Goal: Information Seeking & Learning: Learn about a topic

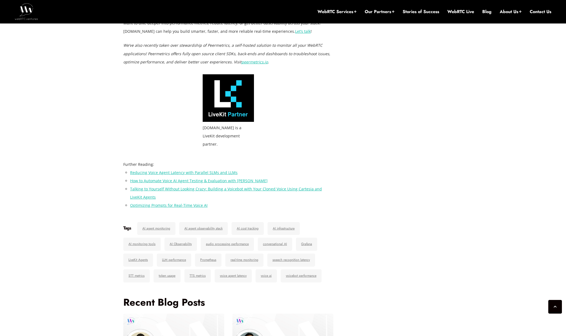
scroll to position [1678, 0]
click at [181, 237] on link "AI Observability" at bounding box center [181, 243] width 32 height 13
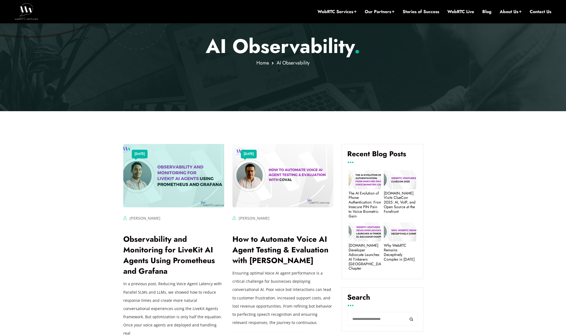
scroll to position [180, 0]
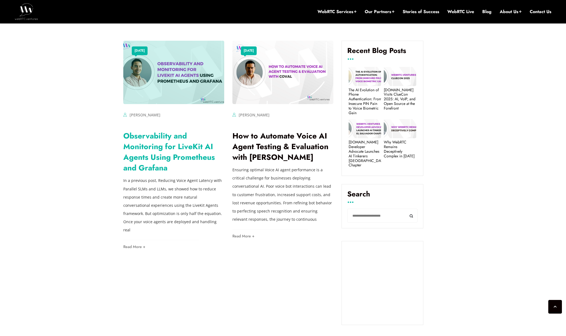
click at [203, 160] on link "Observability and Monitoring for LiveKit AI Agents Using Prometheus and Grafana" at bounding box center [169, 151] width 92 height 43
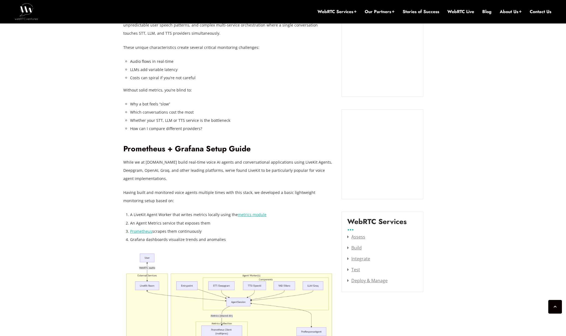
scroll to position [645, 0]
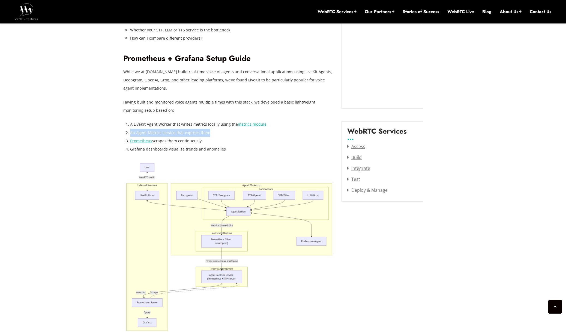
drag, startPoint x: 127, startPoint y: 132, endPoint x: 236, endPoint y: 133, distance: 108.9
click at [236, 133] on li "An Agent Metrics service that exposes them" at bounding box center [231, 133] width 203 height 8
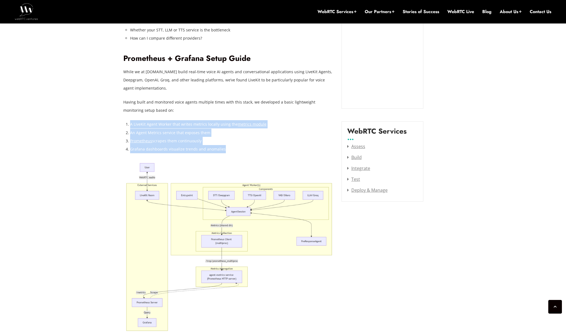
drag, startPoint x: 224, startPoint y: 153, endPoint x: 127, endPoint y: 125, distance: 101.0
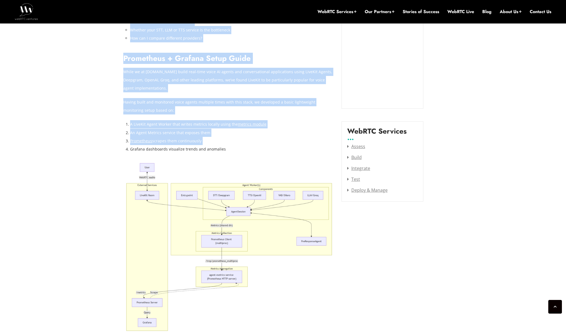
drag, startPoint x: 121, startPoint y: 123, endPoint x: 242, endPoint y: 146, distance: 124.1
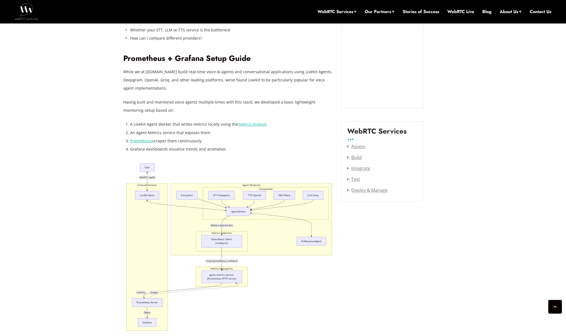
click at [242, 147] on li "Grafana dashboards visualize trends and anomalies" at bounding box center [231, 149] width 203 height 8
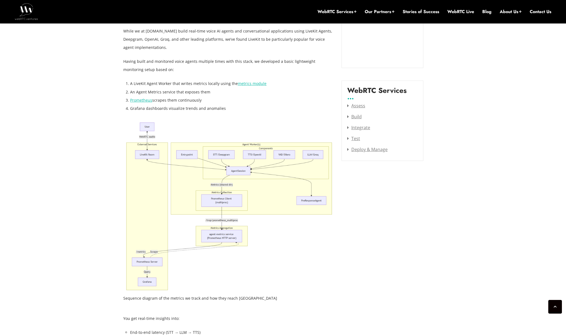
scroll to position [687, 0]
click at [255, 172] on img at bounding box center [228, 204] width 210 height 171
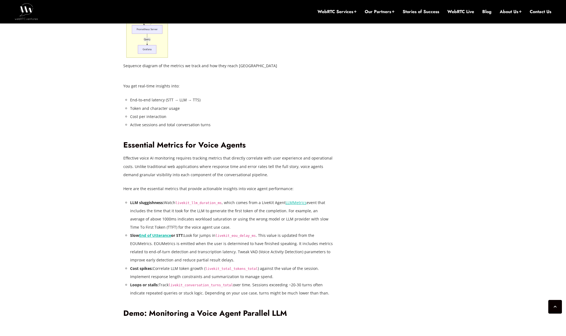
scroll to position [953, 0]
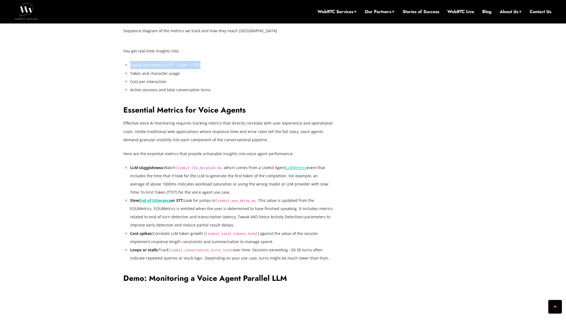
drag, startPoint x: 127, startPoint y: 66, endPoint x: 203, endPoint y: 66, distance: 75.3
click at [203, 66] on div "In a previous post, Reducing Voice Agent Latency with Parallel SLMs and LLMs , …" at bounding box center [228, 198] width 210 height 1470
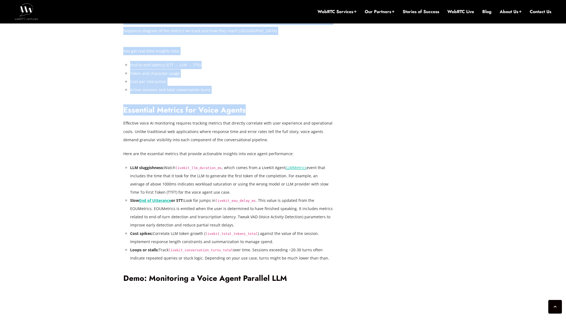
drag, startPoint x: 122, startPoint y: 111, endPoint x: 244, endPoint y: 110, distance: 122.6
click at [244, 110] on div "July 23, 2025 Alberto Gonzalez Comments Off on Observability and Monitoring for…" at bounding box center [283, 284] width 326 height 1938
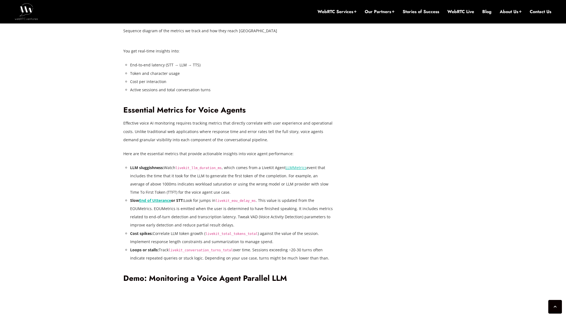
click at [228, 117] on div "In a previous post, Reducing Voice Agent Latency with Parallel SLMs and LLMs , …" at bounding box center [228, 198] width 210 height 1470
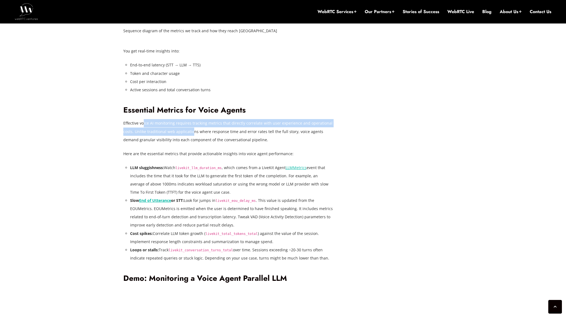
drag, startPoint x: 187, startPoint y: 127, endPoint x: 197, endPoint y: 130, distance: 10.5
click at [193, 128] on p "Effective voice AI monitoring requires tracking metrics that directly correlate…" at bounding box center [228, 131] width 210 height 25
drag, startPoint x: 228, startPoint y: 140, endPoint x: 137, endPoint y: 126, distance: 92.5
click at [139, 127] on p "Effective voice AI monitoring requires tracking metrics that directly correlate…" at bounding box center [228, 131] width 210 height 25
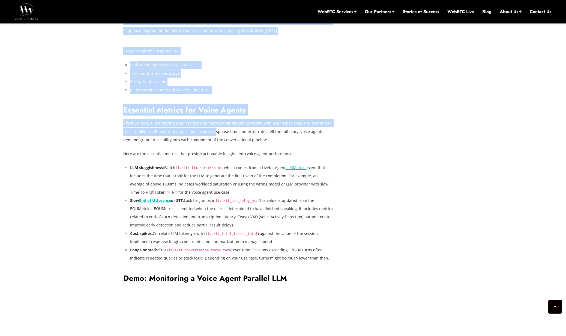
drag, startPoint x: 122, startPoint y: 124, endPoint x: 256, endPoint y: 140, distance: 134.7
click at [247, 139] on div "July 23, 2025 Alberto Gonzalez Comments Off on Observability and Monitoring for…" at bounding box center [283, 284] width 326 height 1938
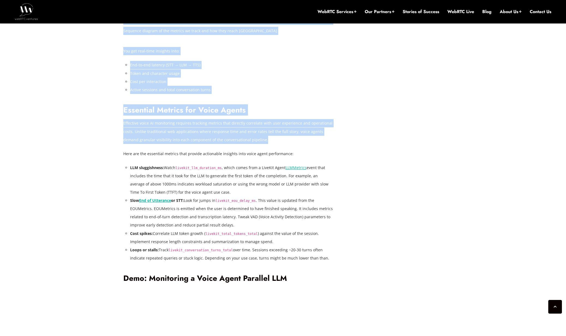
drag, startPoint x: 212, startPoint y: 189, endPoint x: 124, endPoint y: 170, distance: 90.6
click at [124, 170] on div "In a previous post, Reducing Voice Agent Latency with Parallel SLMs and LLMs , …" at bounding box center [228, 198] width 210 height 1470
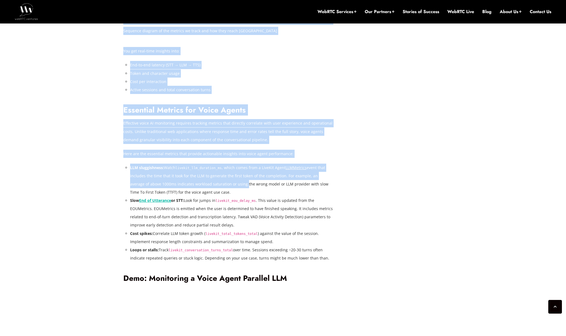
drag, startPoint x: 118, startPoint y: 168, endPoint x: 230, endPoint y: 189, distance: 113.5
click at [229, 189] on div "July 23, 2025 Alberto Gonzalez Comments Off on Observability and Monitoring for…" at bounding box center [283, 283] width 566 height 2003
click at [251, 191] on li "LLM sluggishness: Watch livekit_llm_duration_ms , which comes from a LiveKit Ag…" at bounding box center [231, 180] width 203 height 33
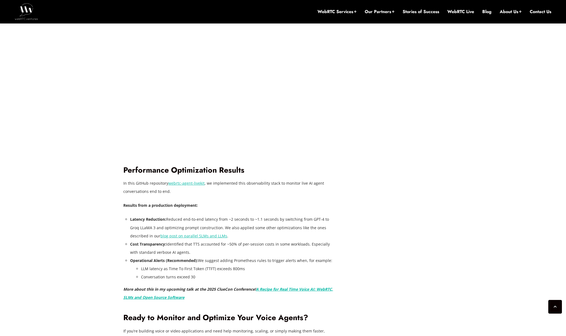
scroll to position [1393, 0]
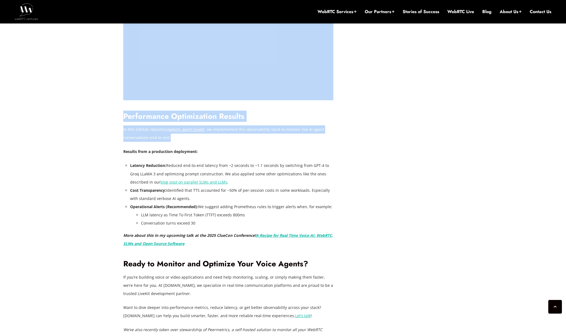
drag, startPoint x: 120, startPoint y: 120, endPoint x: 172, endPoint y: 139, distance: 56.0
drag, startPoint x: 178, startPoint y: 144, endPoint x: 107, endPoint y: 121, distance: 74.2
drag, startPoint x: 107, startPoint y: 121, endPoint x: 186, endPoint y: 141, distance: 81.2
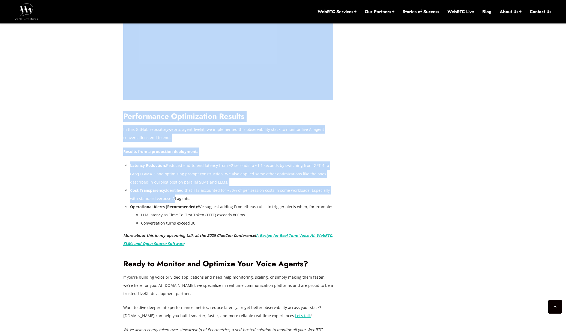
drag, startPoint x: 115, startPoint y: 166, endPoint x: 178, endPoint y: 209, distance: 76.5
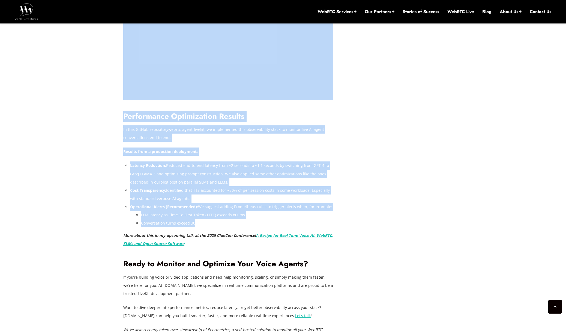
drag, startPoint x: 188, startPoint y: 219, endPoint x: 107, endPoint y: 173, distance: 92.8
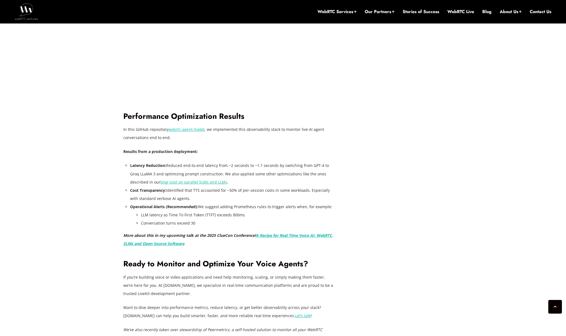
drag, startPoint x: 113, startPoint y: 167, endPoint x: 120, endPoint y: 169, distance: 7.5
drag, startPoint x: 286, startPoint y: 167, endPoint x: 295, endPoint y: 202, distance: 36.2
click at [295, 201] on ul "Latency Reduction: Reduced end-to-end latency from ~2 seconds to ~1.1 seconds b…" at bounding box center [231, 194] width 203 height 66
drag, startPoint x: 300, startPoint y: 209, endPoint x: 283, endPoint y: 174, distance: 39.3
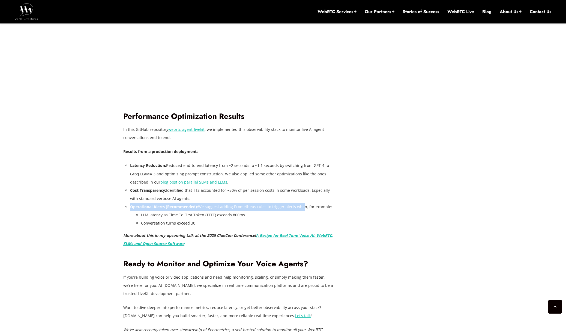
click at [290, 184] on ul "Latency Reduction: Reduced end-to-end latency from ~2 seconds to ~1.1 seconds b…" at bounding box center [231, 194] width 203 height 66
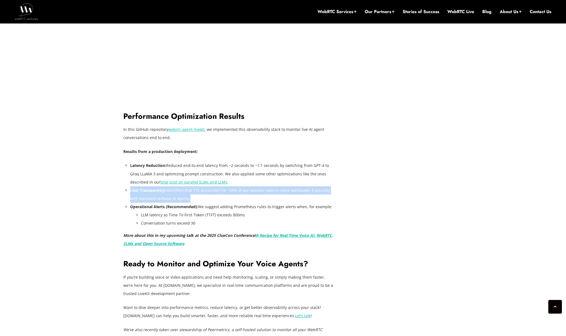
drag, startPoint x: 283, startPoint y: 179, endPoint x: 298, endPoint y: 210, distance: 34.5
click at [289, 200] on ul "Latency Reduction: Reduced end-to-end latency from ~2 seconds to ~1.1 seconds b…" at bounding box center [231, 194] width 203 height 66
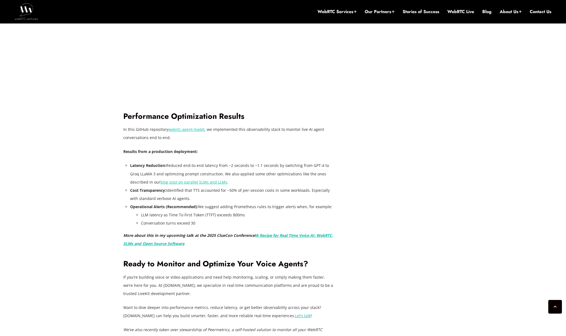
click at [304, 212] on li "LLM latency as Time To First Token (TTFT) exceeds 800ms" at bounding box center [237, 215] width 192 height 8
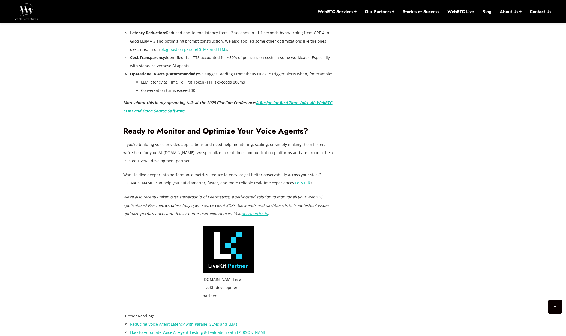
scroll to position [1415, 0]
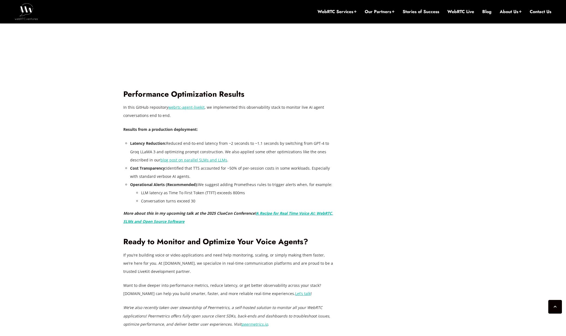
click at [206, 160] on link "blog post on parallel SLMs and LLMs" at bounding box center [194, 159] width 67 height 5
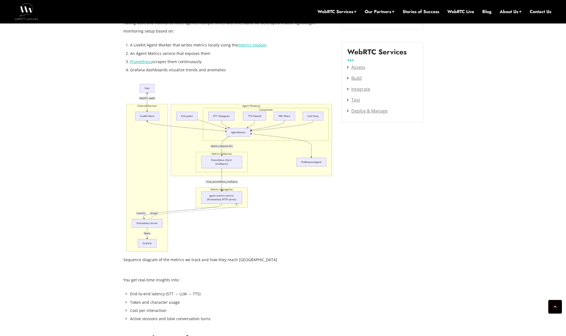
scroll to position [641, 0]
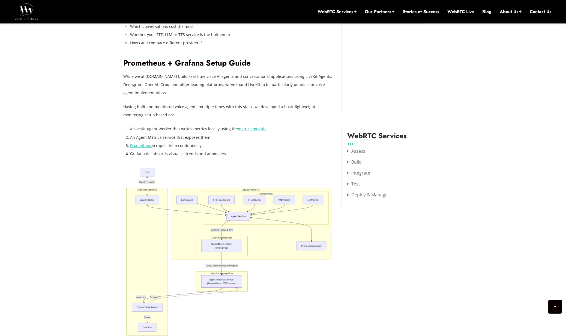
drag, startPoint x: 202, startPoint y: 145, endPoint x: 127, endPoint y: 128, distance: 77.2
click at [130, 128] on ol "A LiveKit Agent Worker that writes metrics locally using the metrics module An …" at bounding box center [231, 141] width 203 height 33
click at [188, 113] on p "Having built and monitored voice agents multiple times with this stack, we deve…" at bounding box center [228, 111] width 210 height 16
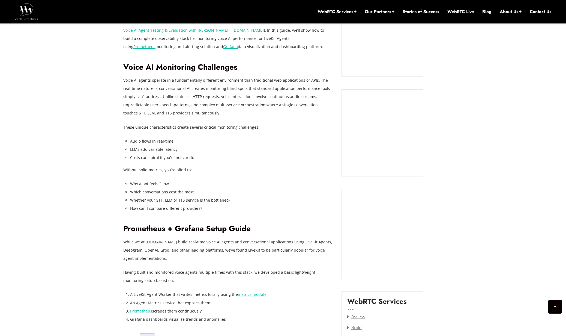
scroll to position [290, 0]
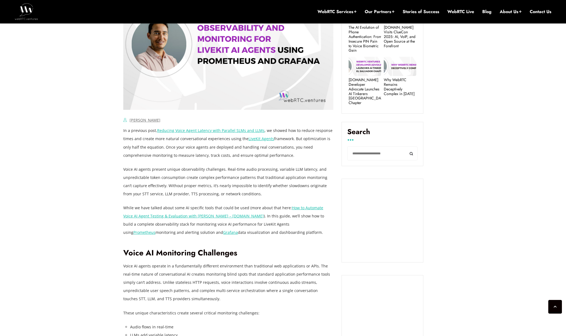
click at [311, 209] on link "How to Automate Voice AI Agent Testing & Evaluation with Coval – WebRTC.ventures" at bounding box center [223, 211] width 200 height 13
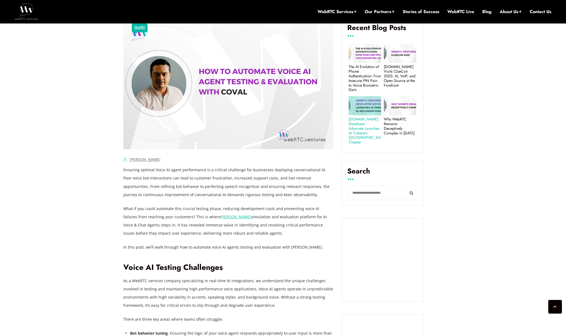
scroll to position [437, 0]
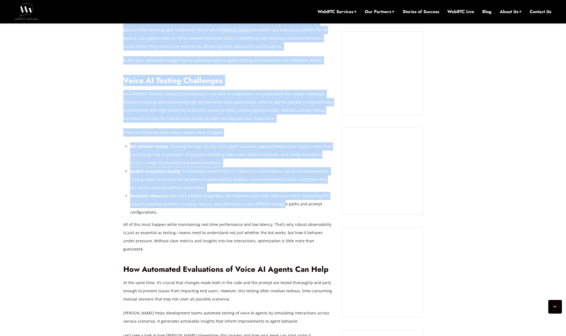
drag, startPoint x: 106, startPoint y: 61, endPoint x: 284, endPoint y: 187, distance: 217.5
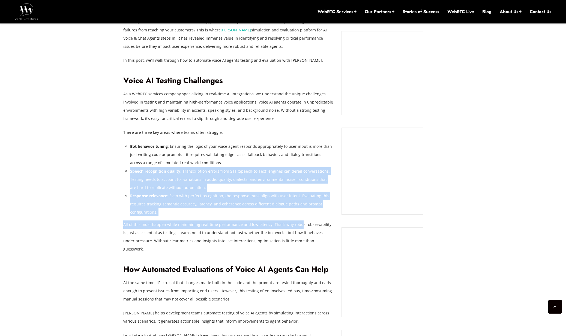
drag, startPoint x: 297, startPoint y: 198, endPoint x: 198, endPoint y: 114, distance: 130.7
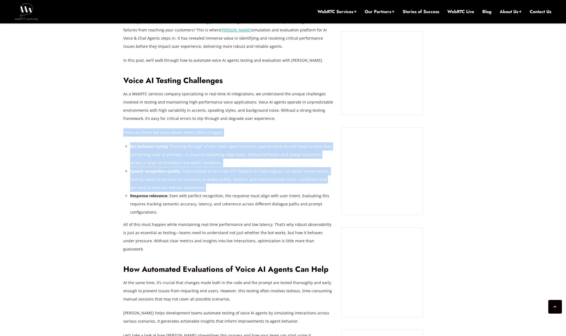
drag, startPoint x: 203, startPoint y: 125, endPoint x: 282, endPoint y: 210, distance: 116.5
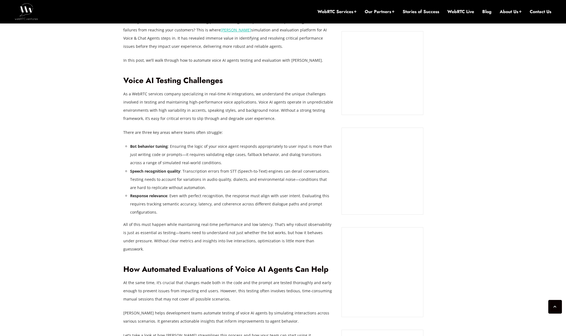
click at [285, 220] on p "All of this must happen while maintaining real-time performance and low latency…" at bounding box center [228, 236] width 210 height 33
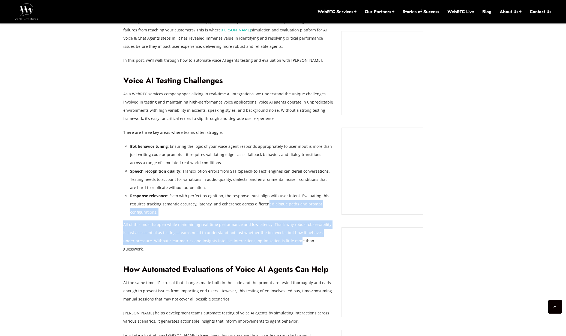
drag, startPoint x: 272, startPoint y: 193, endPoint x: 224, endPoint y: 100, distance: 104.9
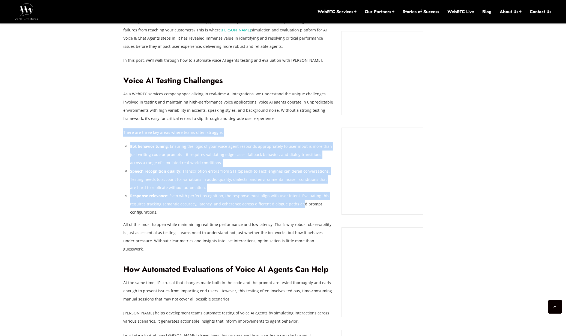
drag, startPoint x: 225, startPoint y: 101, endPoint x: 308, endPoint y: 188, distance: 120.7
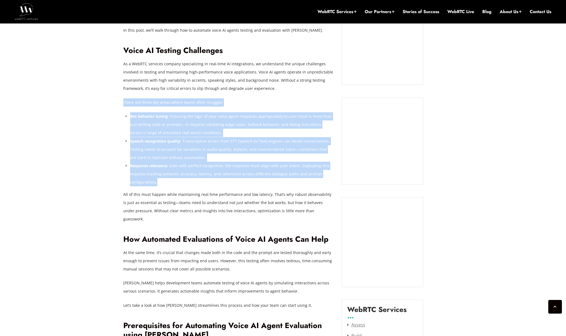
scroll to position [526, 0]
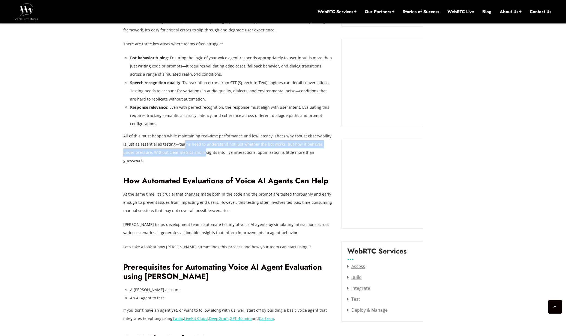
drag, startPoint x: 192, startPoint y: 132, endPoint x: 167, endPoint y: 110, distance: 32.5
click at [174, 132] on p "All of this must happen while maintaining real-time performance and low latency…" at bounding box center [228, 148] width 210 height 33
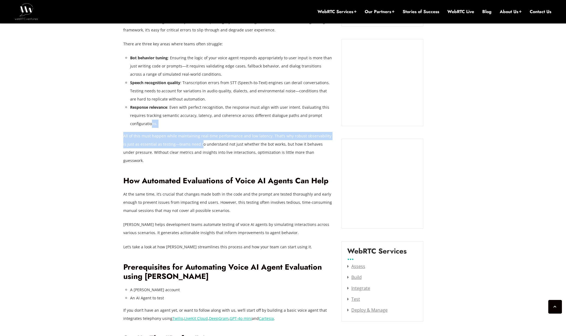
drag, startPoint x: 155, startPoint y: 104, endPoint x: 241, endPoint y: 124, distance: 88.1
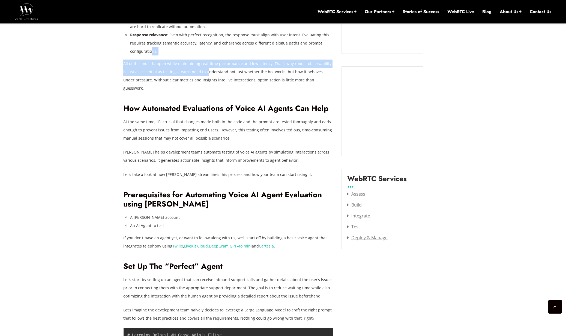
scroll to position [598, 0]
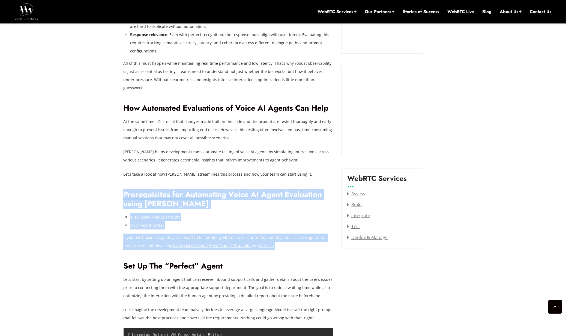
drag, startPoint x: 138, startPoint y: 171, endPoint x: 290, endPoint y: 216, distance: 158.6
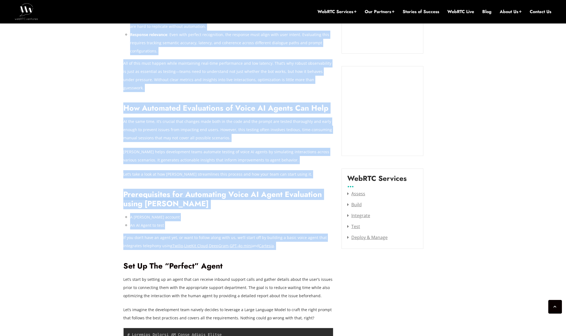
drag, startPoint x: 303, startPoint y: 218, endPoint x: 104, endPoint y: 173, distance: 204.4
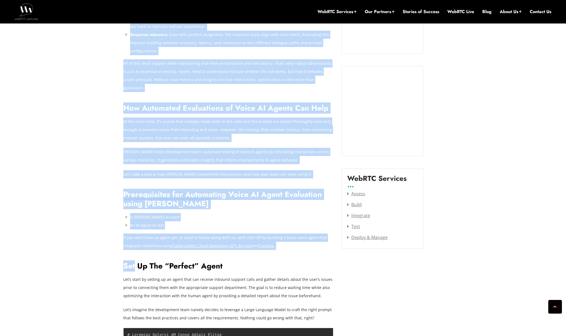
drag, startPoint x: 118, startPoint y: 169, endPoint x: 291, endPoint y: 221, distance: 180.2
click at [299, 233] on p "If you don’t have an agent yet, or want to follow along with us, we’ll start of…" at bounding box center [228, 241] width 210 height 16
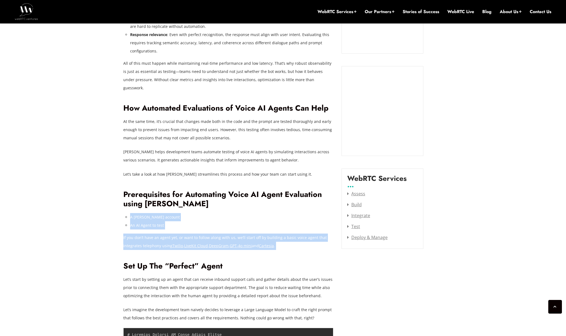
drag, startPoint x: 167, startPoint y: 198, endPoint x: 121, endPoint y: 182, distance: 49.4
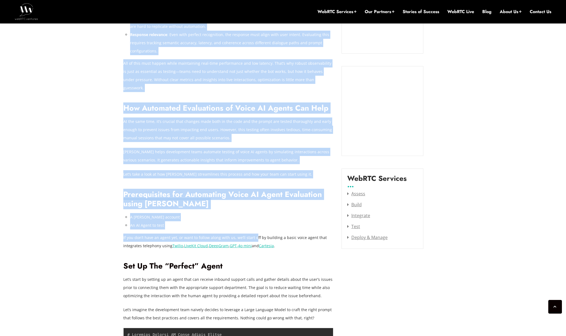
drag, startPoint x: 115, startPoint y: 175, endPoint x: 273, endPoint y: 213, distance: 162.1
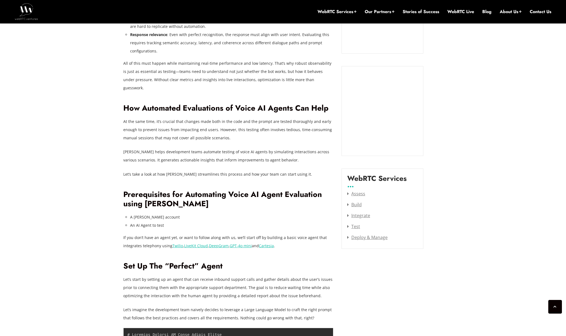
click at [308, 233] on p "If you don’t have an agent yet, or want to follow along with us, we’ll start of…" at bounding box center [228, 241] width 210 height 16
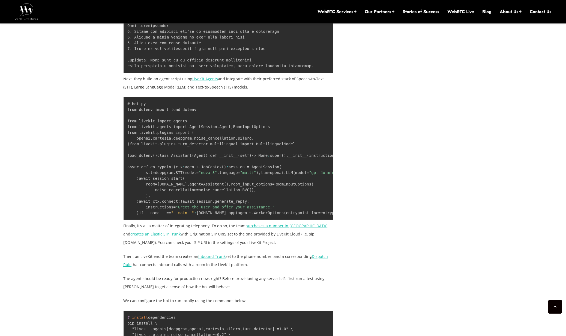
scroll to position [1234, 0]
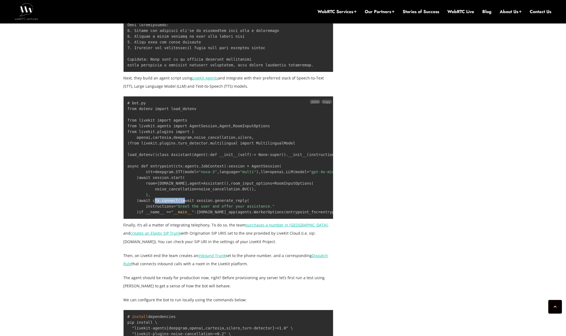
drag, startPoint x: 182, startPoint y: 288, endPoint x: 139, endPoint y: 283, distance: 42.8
click at [139, 219] on pre "# bot.py from dotenv import load_dotenv from livekit import agents from livekit…" at bounding box center [228, 157] width 210 height 123
drag, startPoint x: 135, startPoint y: 286, endPoint x: 182, endPoint y: 285, distance: 47.5
click at [179, 214] on code "# bot.py from dotenv import load_dotenv from livekit import agents from livekit…" at bounding box center [391, 157] width 529 height 113
drag, startPoint x: 182, startPoint y: 285, endPoint x: 137, endPoint y: 285, distance: 45.0
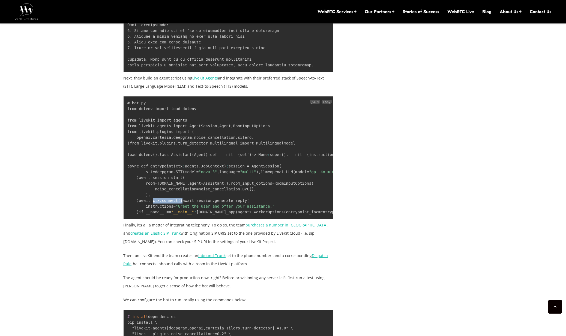
click at [137, 219] on pre "# bot.py from dotenv import load_dotenv from livekit import agents from livekit…" at bounding box center [228, 157] width 210 height 123
drag, startPoint x: 144, startPoint y: 285, endPoint x: 189, endPoint y: 284, distance: 45.0
click at [186, 219] on pre "# bot.py from dotenv import load_dotenv from livekit import agents from livekit…" at bounding box center [228, 157] width 210 height 123
click at [194, 219] on pre "# bot.py from dotenv import load_dotenv from livekit import agents from livekit…" at bounding box center [228, 157] width 210 height 123
drag, startPoint x: 184, startPoint y: 285, endPoint x: 143, endPoint y: 286, distance: 41.5
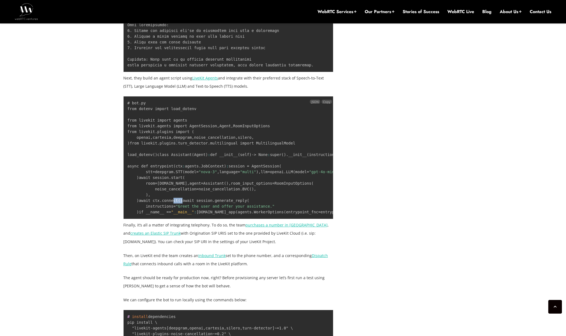
click at [151, 219] on pre "# bot.py from dotenv import load_dotenv from livekit import agents from livekit…" at bounding box center [228, 157] width 210 height 123
drag, startPoint x: 139, startPoint y: 286, endPoint x: 177, endPoint y: 248, distance: 54.2
click at [155, 219] on pre "# bot.py from dotenv import load_dotenv from livekit import agents from livekit…" at bounding box center [228, 157] width 210 height 123
drag, startPoint x: 196, startPoint y: 237, endPoint x: 198, endPoint y: 240, distance: 3.6
click at [198, 219] on pre "# bot.py from dotenv import load_dotenv from livekit import agents from livekit…" at bounding box center [228, 157] width 210 height 123
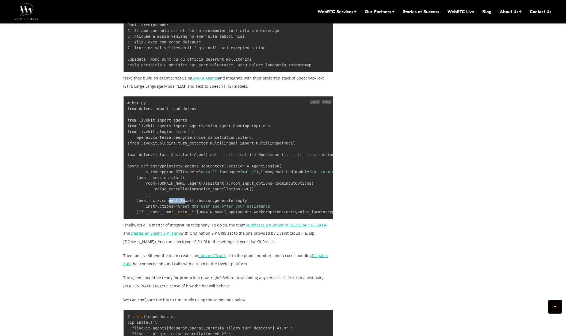
drag, startPoint x: 194, startPoint y: 229, endPoint x: 172, endPoint y: 192, distance: 42.6
click at [181, 208] on pre "# bot.py from dotenv import load_dotenv from livekit import agents from livekit…" at bounding box center [228, 157] width 210 height 123
drag, startPoint x: 172, startPoint y: 192, endPoint x: 185, endPoint y: 221, distance: 32.0
click at [185, 214] on code "# bot.py from dotenv import load_dotenv from livekit import agents from livekit…" at bounding box center [391, 157] width 529 height 113
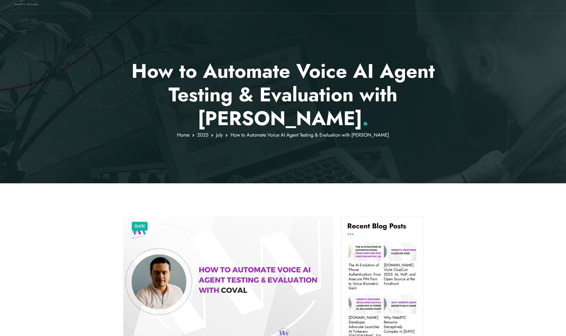
scroll to position [0, 0]
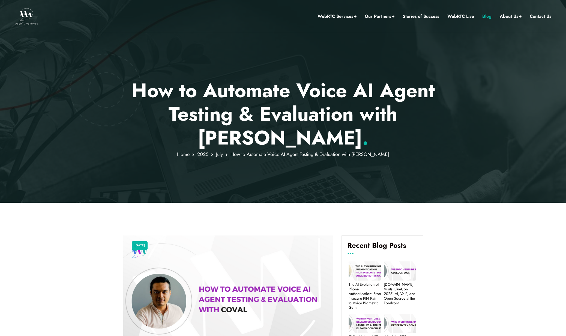
click at [491, 17] on link "Blog" at bounding box center [487, 16] width 9 height 7
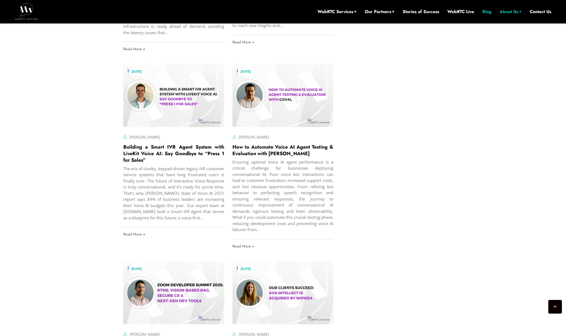
scroll to position [1550, 0]
